Goal: Answer question/provide support: Answer question/provide support

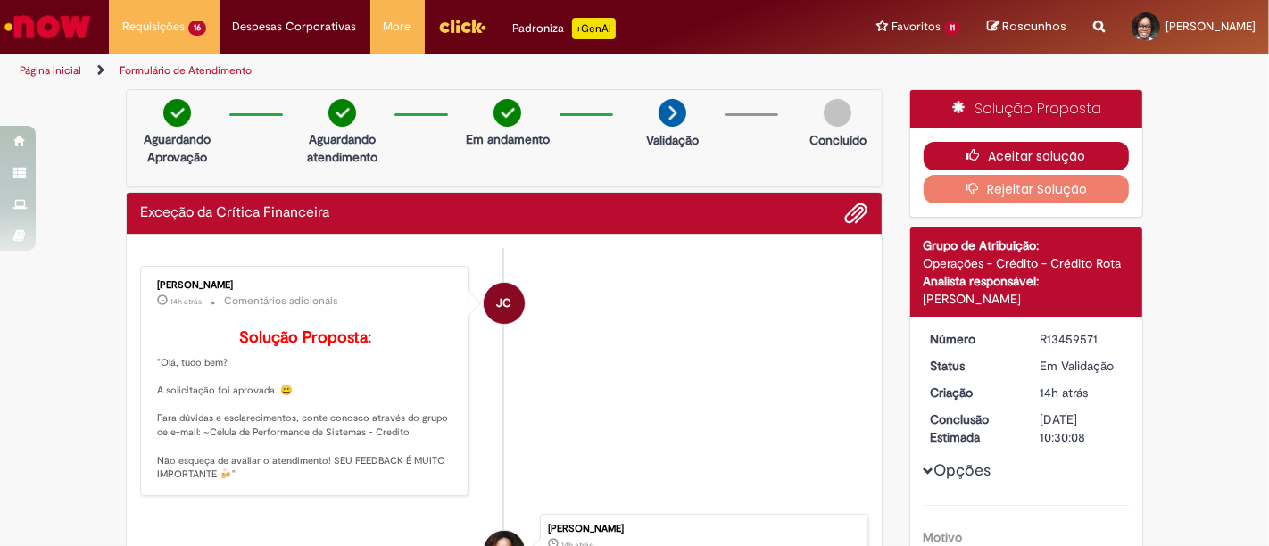
click at [1028, 159] on button "Aceitar solução" at bounding box center [1026, 156] width 206 height 29
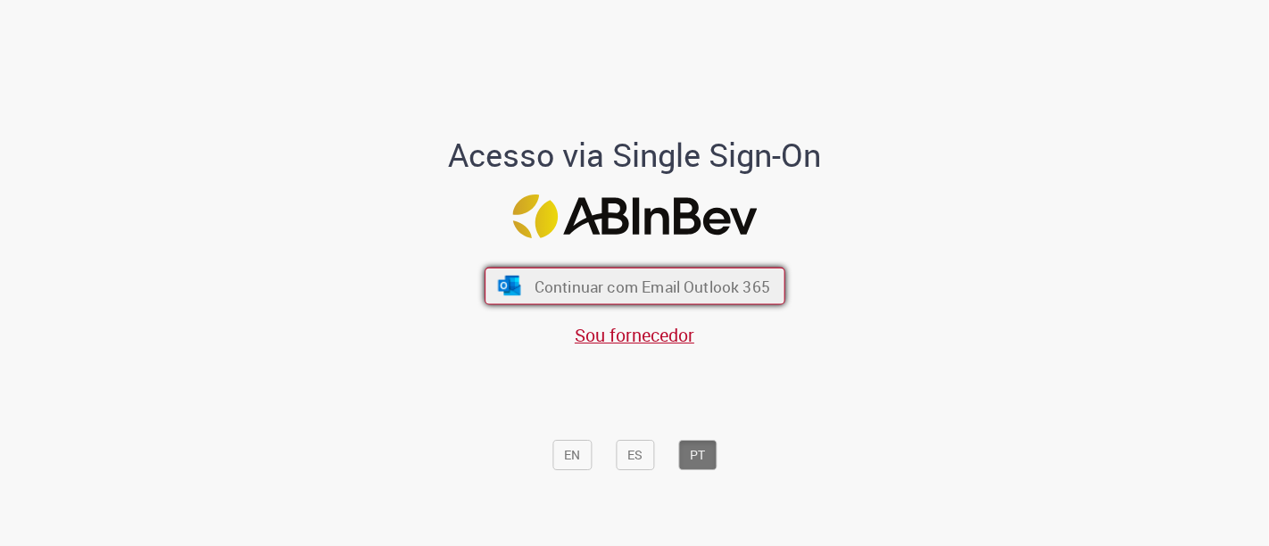
click at [628, 289] on span "Continuar com Email Outlook 365" at bounding box center [652, 286] width 236 height 21
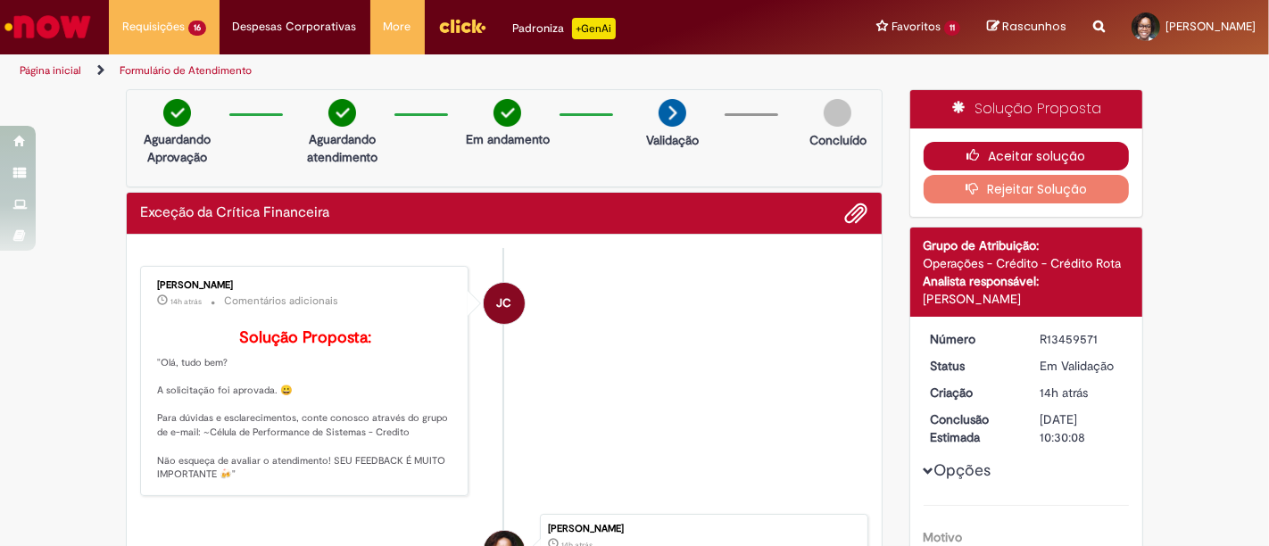
click at [1014, 150] on button "Aceitar solução" at bounding box center [1026, 156] width 206 height 29
